Goal: Task Accomplishment & Management: Manage account settings

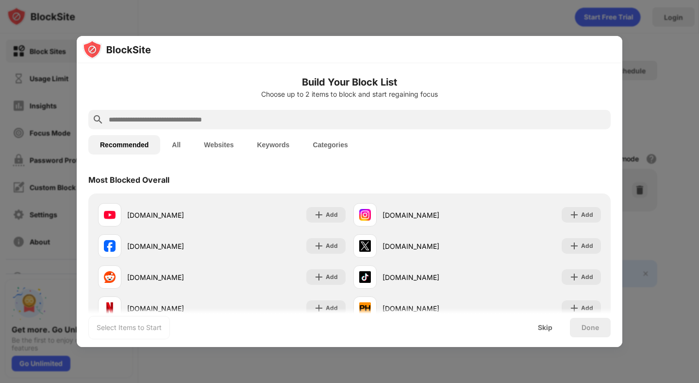
click at [314, 170] on div "Most Blocked Overall" at bounding box center [349, 179] width 522 height 27
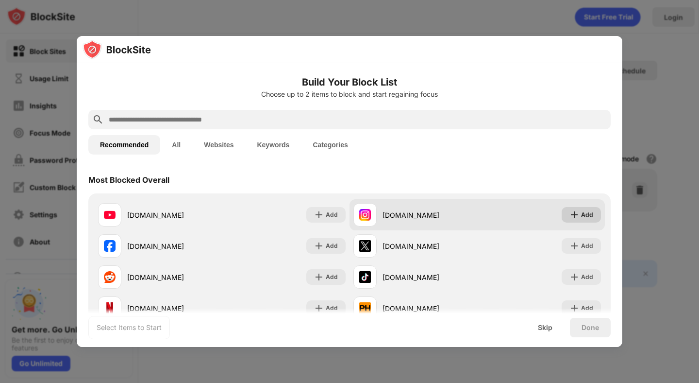
click at [584, 213] on div "Add" at bounding box center [587, 215] width 12 height 10
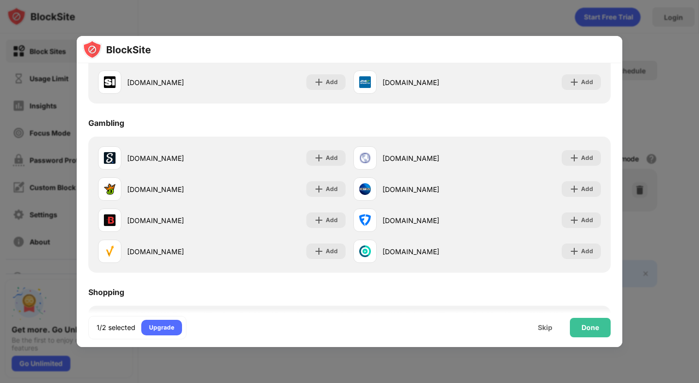
scroll to position [906, 0]
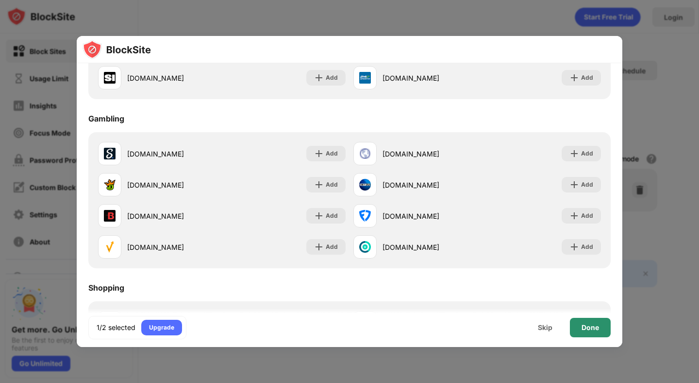
click at [589, 327] on div "Done" at bounding box center [590, 327] width 17 height 8
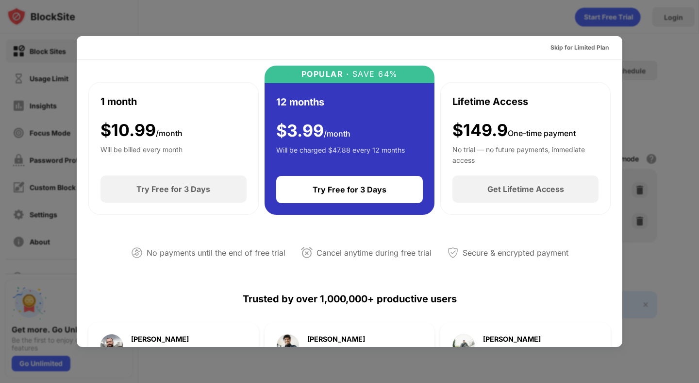
scroll to position [0, 0]
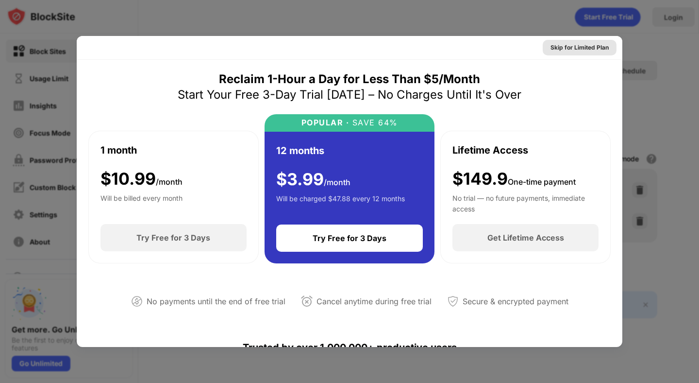
click at [584, 53] on div "Skip for Limited Plan" at bounding box center [580, 48] width 74 height 16
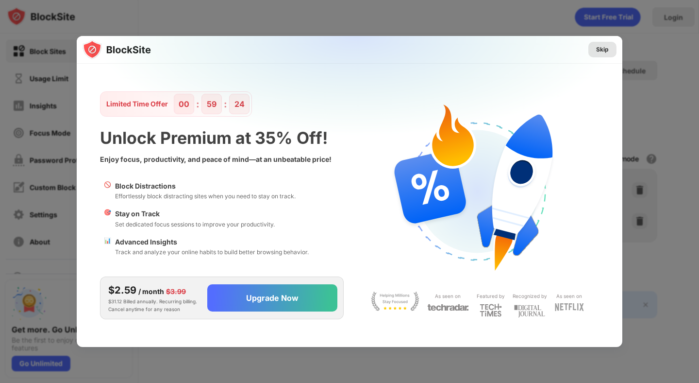
click at [607, 50] on div "Skip" at bounding box center [602, 50] width 13 height 10
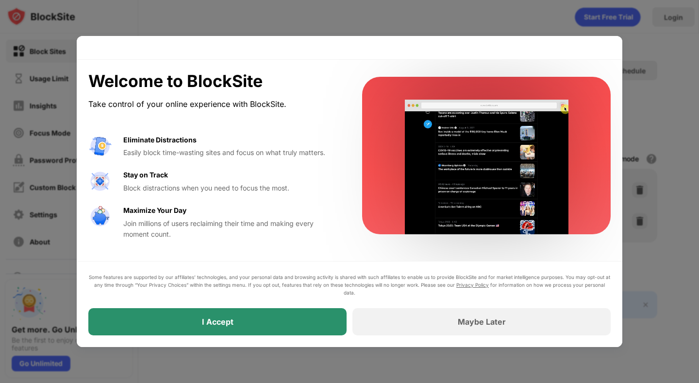
click at [267, 318] on div "I Accept" at bounding box center [217, 321] width 258 height 27
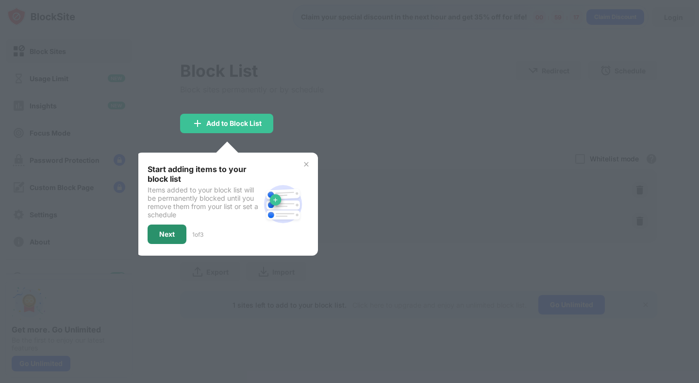
click at [173, 226] on div "Next" at bounding box center [167, 233] width 39 height 19
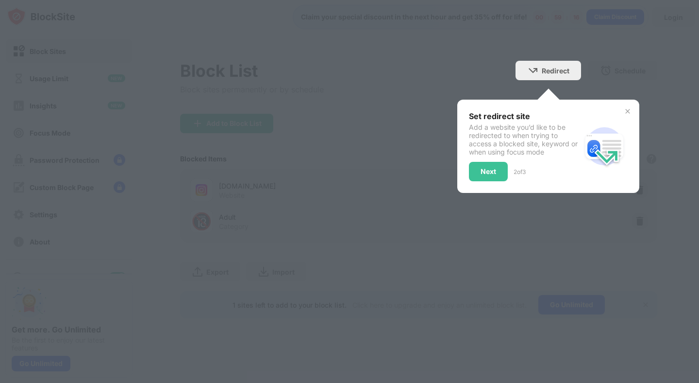
click at [265, 218] on div at bounding box center [349, 191] width 699 height 383
click at [627, 112] on img at bounding box center [628, 111] width 8 height 8
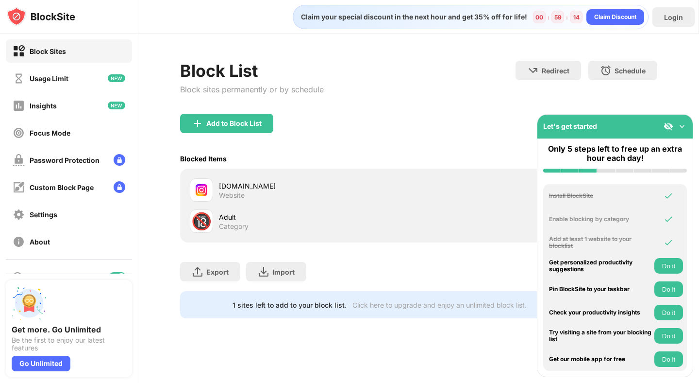
click at [319, 256] on div "Export Export Files (for websites items only) Import Import Files (for websites…" at bounding box center [418, 266] width 477 height 49
click at [681, 123] on img at bounding box center [682, 126] width 10 height 10
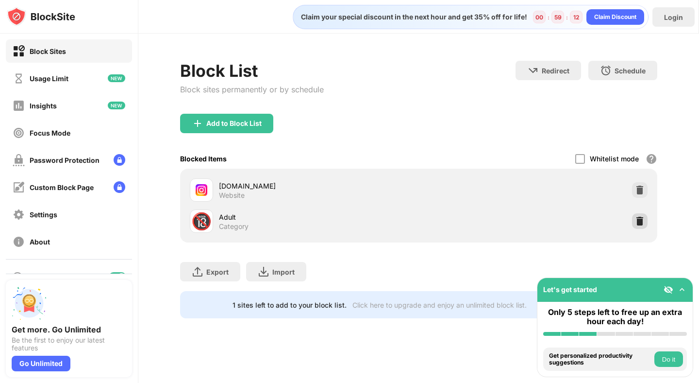
click at [641, 220] on img at bounding box center [640, 221] width 10 height 10
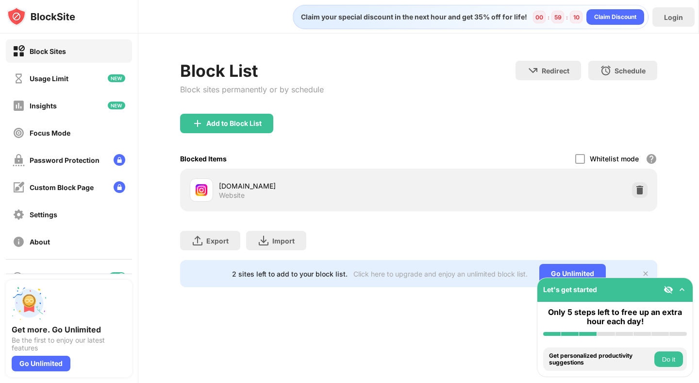
click at [240, 196] on div "Website" at bounding box center [232, 195] width 26 height 9
click at [63, 102] on div "Insights" at bounding box center [69, 105] width 126 height 23
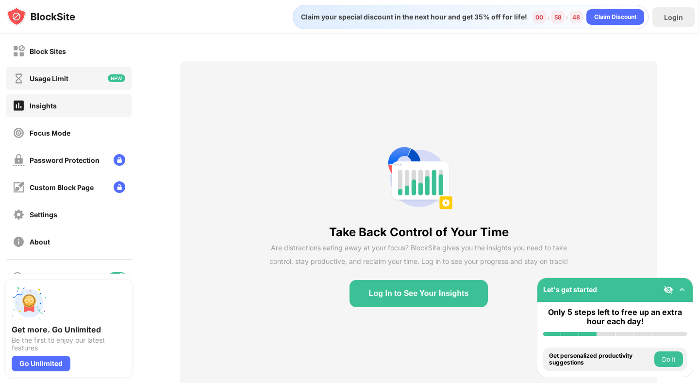
click at [59, 83] on div "Usage Limit" at bounding box center [41, 78] width 56 height 12
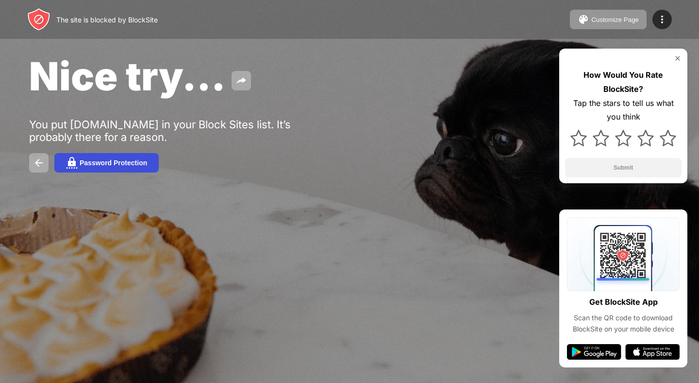
click at [72, 166] on img at bounding box center [72, 163] width 12 height 12
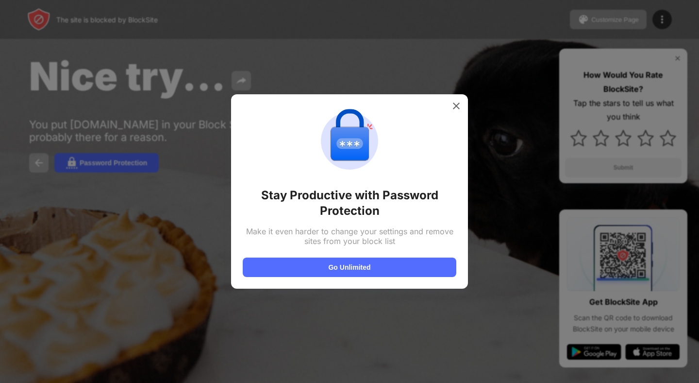
click at [466, 104] on div "Stay Productive with Password Protection Make it even harder to change your set…" at bounding box center [349, 191] width 237 height 194
click at [460, 110] on img at bounding box center [456, 106] width 10 height 10
